Goal: Task Accomplishment & Management: Use online tool/utility

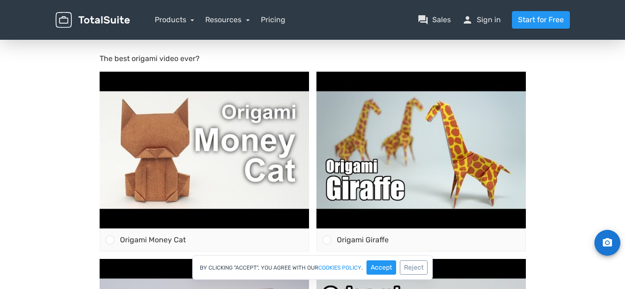
scroll to position [93, 0]
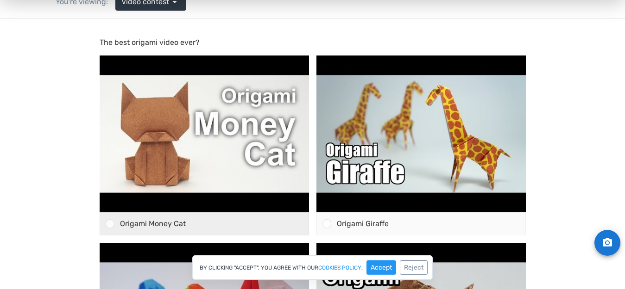
click at [111, 225] on div at bounding box center [110, 224] width 9 height 9
click at [110, 224] on input "Origami Money Cat" at bounding box center [110, 224] width 0 height 0
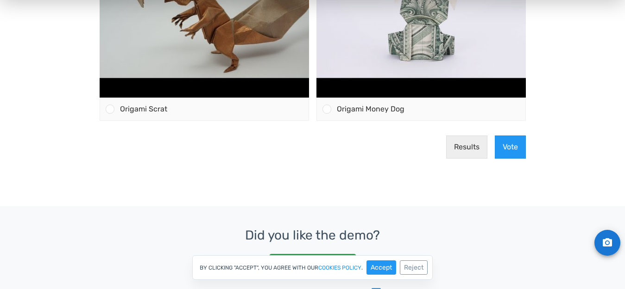
scroll to position [577, 0]
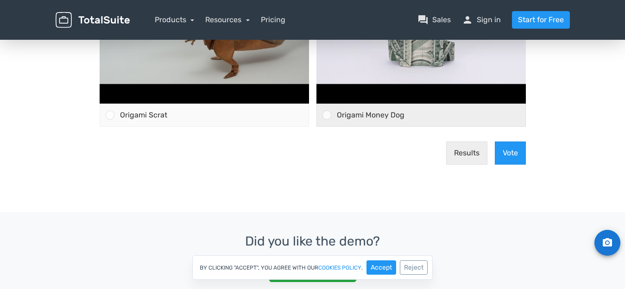
click at [326, 115] on div at bounding box center [326, 115] width 9 height 9
click at [326, 115] on input "Origami Money Dog" at bounding box center [326, 115] width 0 height 0
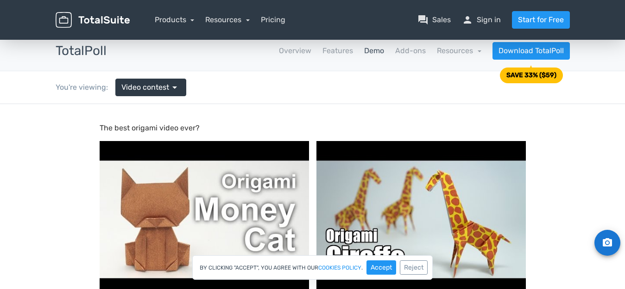
scroll to position [0, 0]
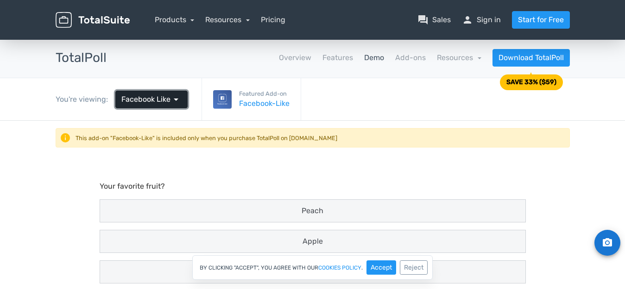
click at [173, 97] on span "arrow_drop_down" at bounding box center [175, 99] width 11 height 11
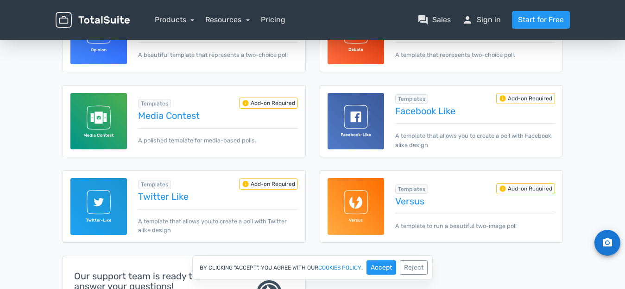
scroll to position [139, 0]
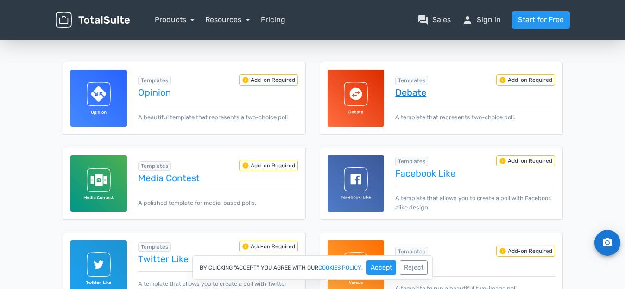
click at [404, 93] on link "Debate" at bounding box center [474, 93] width 159 height 10
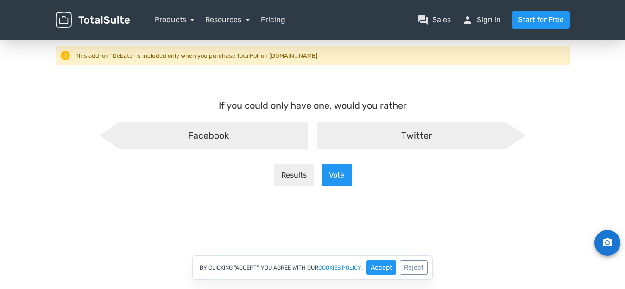
scroll to position [93, 0]
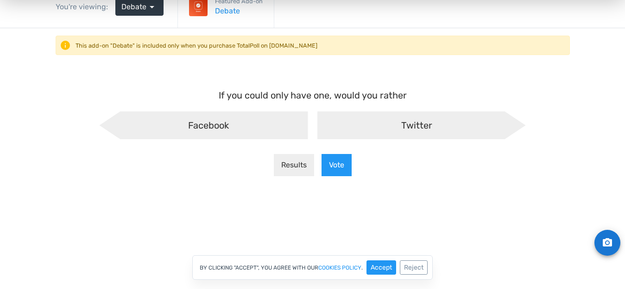
click at [259, 129] on div "Facebook" at bounding box center [204, 126] width 208 height 28
click at [115, 122] on input "Facebook" at bounding box center [112, 119] width 6 height 6
radio input "true"
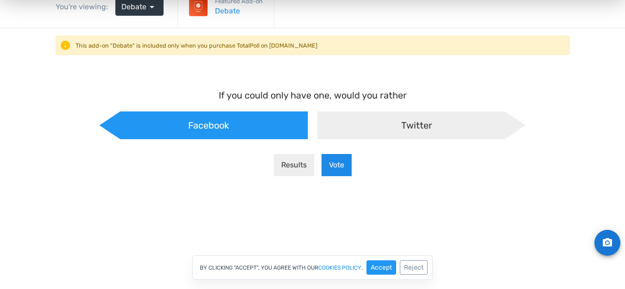
click at [334, 164] on button "Vote" at bounding box center [336, 165] width 30 height 22
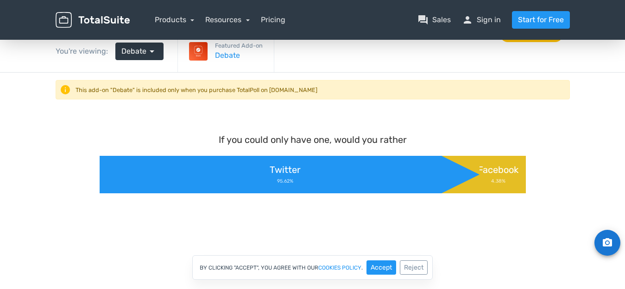
scroll to position [0, 0]
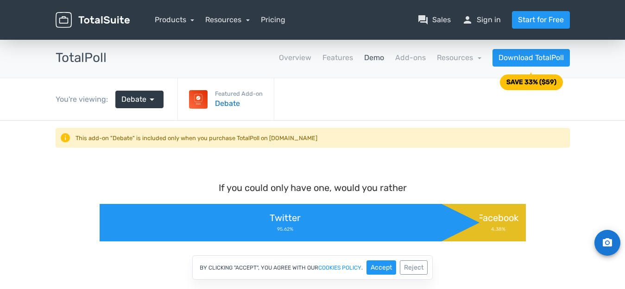
click at [222, 102] on link "Debate" at bounding box center [239, 103] width 48 height 11
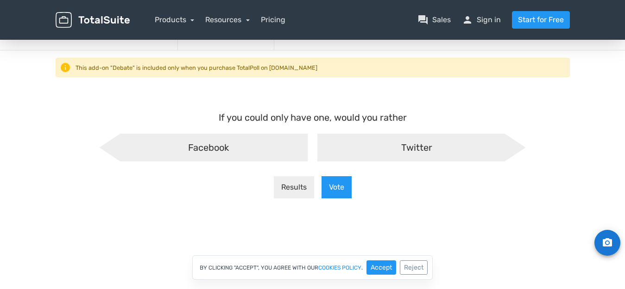
scroll to position [93, 0]
